Goal: Information Seeking & Learning: Learn about a topic

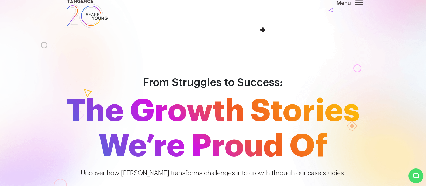
scroll to position [8, 0]
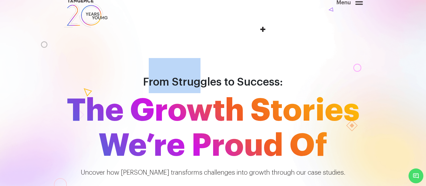
drag, startPoint x: 145, startPoint y: 50, endPoint x: 212, endPoint y: 43, distance: 67.4
click at [209, 58] on h1 "From Struggles to Success: The Growth Stories We’re Proud Of" at bounding box center [213, 110] width 307 height 105
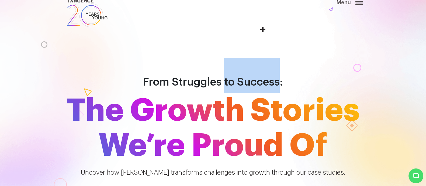
drag, startPoint x: 238, startPoint y: 41, endPoint x: 277, endPoint y: 46, distance: 39.4
click at [277, 58] on h1 "From Struggles to Success: The Growth Stories We’re Proud Of" at bounding box center [213, 110] width 307 height 105
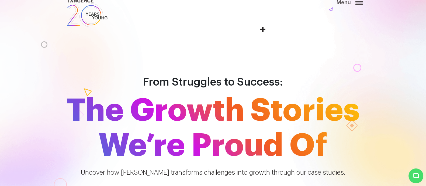
click at [260, 93] on span "The Growth Stories We’re Proud Of" at bounding box center [213, 128] width 307 height 70
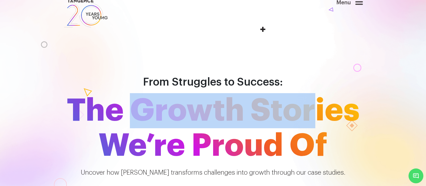
drag, startPoint x: 152, startPoint y: 75, endPoint x: 293, endPoint y: 82, distance: 141.0
click at [293, 93] on span "The Growth Stories We’re Proud Of" at bounding box center [213, 128] width 307 height 70
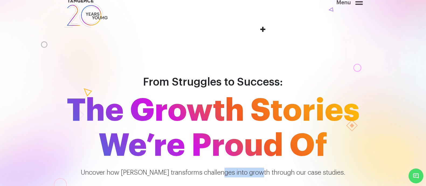
drag, startPoint x: 268, startPoint y: 127, endPoint x: 228, endPoint y: 122, distance: 40.7
click at [228, 163] on div "Uncover how Tangence transforms challenges into growth through our case studies." at bounding box center [213, 170] width 299 height 14
click at [342, 93] on span "The Growth Stories We’re Proud Of" at bounding box center [213, 128] width 307 height 70
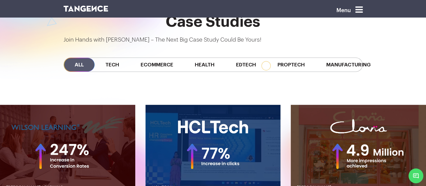
scroll to position [484, 0]
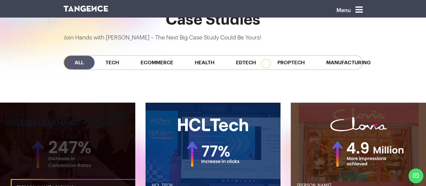
click at [100, 113] on link "button" at bounding box center [67, 147] width 135 height 90
click at [54, 179] on link "WILSON LEARNING" at bounding box center [78, 187] width 135 height 17
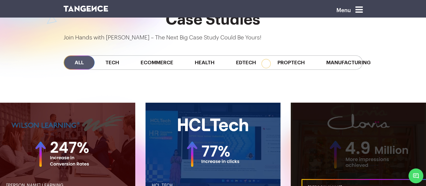
click at [338, 113] on link "button" at bounding box center [358, 147] width 135 height 90
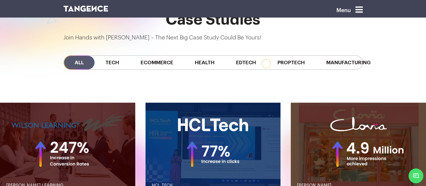
click at [362, 9] on icon at bounding box center [358, 9] width 7 height 9
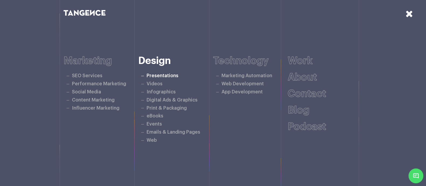
click at [153, 75] on link "Presentations" at bounding box center [162, 75] width 32 height 5
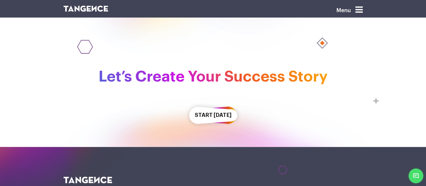
scroll to position [1141, 0]
click at [219, 111] on button "Start [DATE]" at bounding box center [213, 114] width 57 height 31
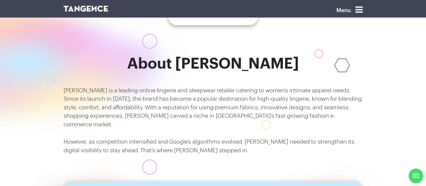
scroll to position [294, 0]
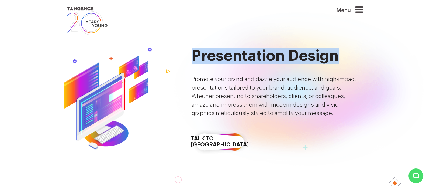
drag, startPoint x: 192, startPoint y: 56, endPoint x: 336, endPoint y: 57, distance: 144.6
click at [336, 57] on h2 "Presentation Design" at bounding box center [276, 55] width 171 height 17
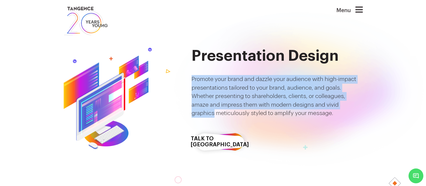
drag, startPoint x: 189, startPoint y: 78, endPoint x: 312, endPoint y: 105, distance: 125.4
click at [312, 105] on p "Promote your brand and dazzle your audience with high-impact presentations tail…" at bounding box center [276, 96] width 171 height 43
click at [312, 106] on p "Promote your brand and dazzle your audience with high-impact presentations tail…" at bounding box center [276, 96] width 171 height 43
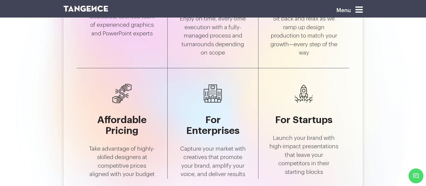
scroll to position [1978, 0]
drag, startPoint x: 167, startPoint y: 41, endPoint x: 298, endPoint y: 34, distance: 130.8
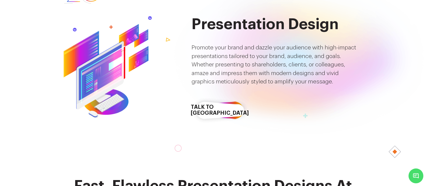
scroll to position [0, 0]
